Goal: Information Seeking & Learning: Understand process/instructions

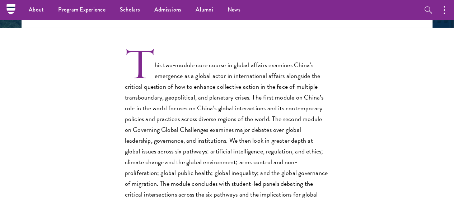
scroll to position [97, 0]
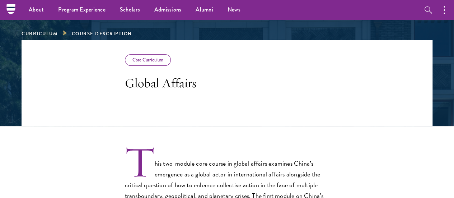
click at [125, 60] on div "Core Curriculum" at bounding box center [148, 59] width 46 height 11
click at [125, 65] on div "Core Curriculum" at bounding box center [148, 59] width 46 height 11
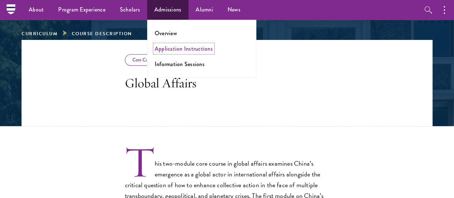
click at [167, 46] on link "Application Instructions" at bounding box center [184, 49] width 58 height 8
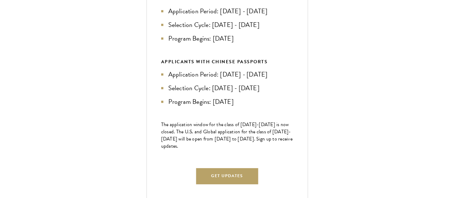
scroll to position [323, 0]
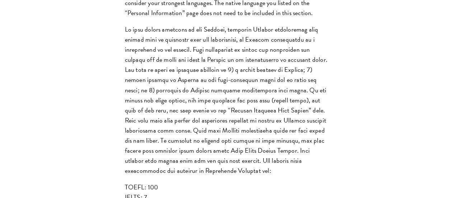
scroll to position [728, 0]
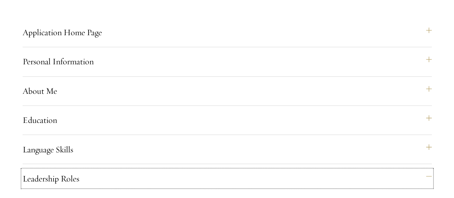
scroll to position [533, 0]
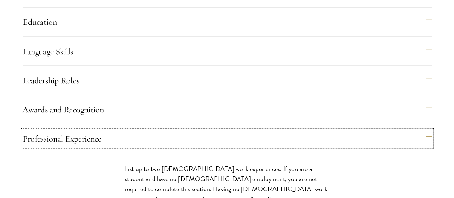
scroll to position [636, 0]
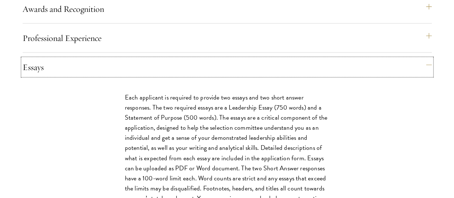
scroll to position [730, 0]
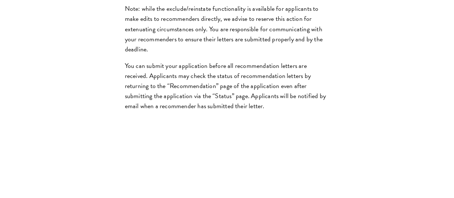
scroll to position [1155, 0]
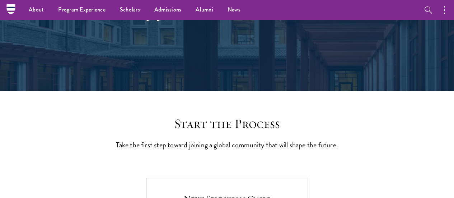
scroll to position [58, 0]
